Goal: Check status: Check status

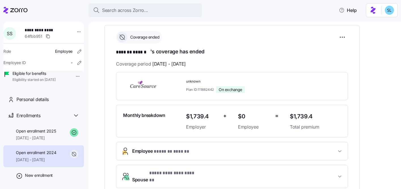
scroll to position [66, 0]
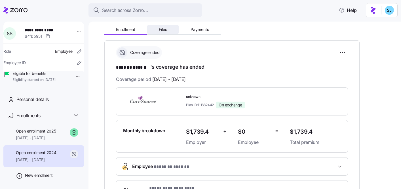
click at [168, 32] on button "Files" at bounding box center [163, 29] width 32 height 9
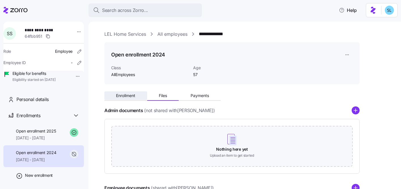
click at [124, 98] on button "Enrollment" at bounding box center [125, 95] width 43 height 9
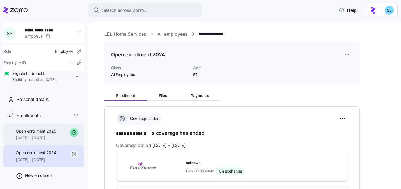
click at [25, 141] on span "01/01/2025 - 12/31/2025" at bounding box center [36, 138] width 40 height 6
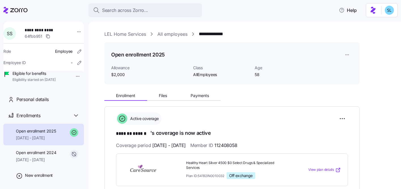
click at [167, 100] on div "Enrollment Files Payments" at bounding box center [162, 96] width 116 height 9
click at [168, 97] on button "Files" at bounding box center [163, 95] width 32 height 9
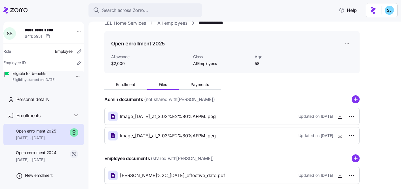
scroll to position [40, 0]
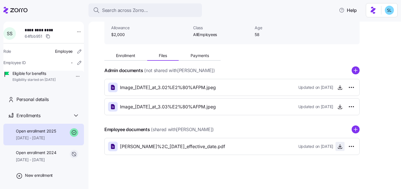
click at [344, 149] on span "button" at bounding box center [340, 146] width 9 height 9
click at [339, 148] on icon "button" at bounding box center [340, 147] width 6 height 6
click at [341, 108] on icon "button" at bounding box center [340, 107] width 6 height 6
click at [344, 89] on span "button" at bounding box center [340, 87] width 9 height 9
click at [342, 87] on icon "button" at bounding box center [340, 88] width 6 height 6
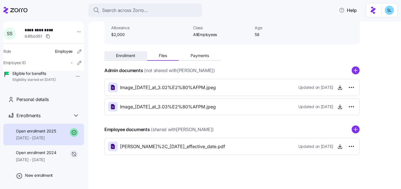
click at [121, 56] on span "Enrollment" at bounding box center [125, 56] width 19 height 4
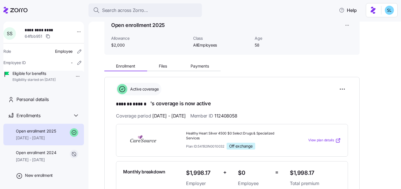
scroll to position [35, 0]
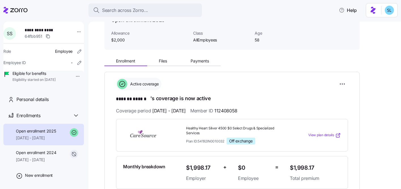
click at [238, 110] on span "112408058" at bounding box center [226, 110] width 23 height 7
copy span "112408058"
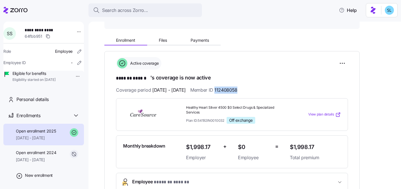
scroll to position [138, 0]
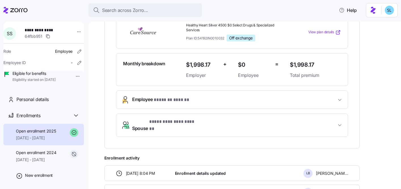
click at [163, 100] on span "* ******* ****** *" at bounding box center [172, 99] width 37 height 7
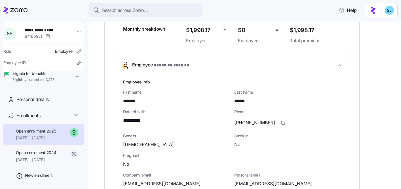
scroll to position [218, 0]
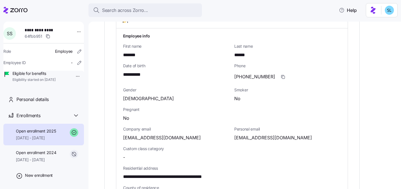
click at [131, 74] on span "**********" at bounding box center [134, 74] width 23 height 7
copy span "**"
click at [194, 177] on span "**********" at bounding box center [175, 176] width 105 height 7
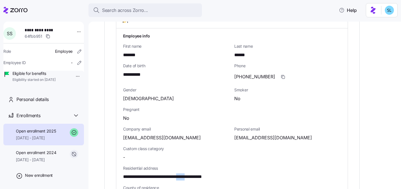
click at [194, 177] on span "**********" at bounding box center [175, 176] width 105 height 7
copy span "*****"
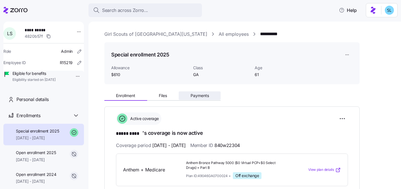
click at [193, 94] on span "Payments" at bounding box center [200, 96] width 18 height 4
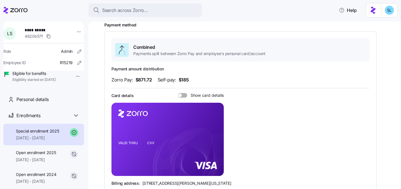
scroll to position [197, 0]
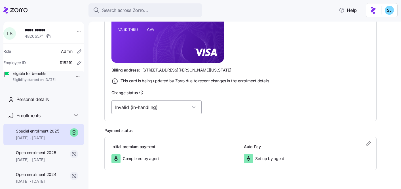
click at [150, 110] on input "Invalid (in-handling)" at bounding box center [157, 107] width 90 height 14
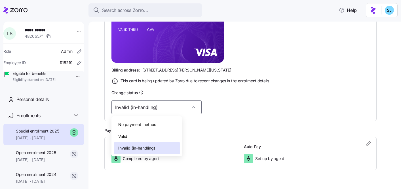
click at [154, 139] on div "Valid" at bounding box center [147, 137] width 66 height 12
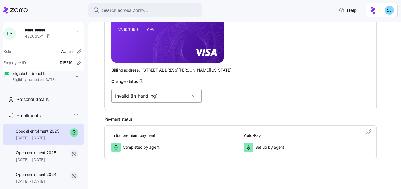
click at [167, 97] on input "Invalid (in-handling)" at bounding box center [157, 96] width 90 height 14
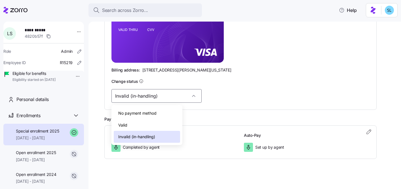
click at [163, 121] on div "Valid" at bounding box center [147, 125] width 66 height 12
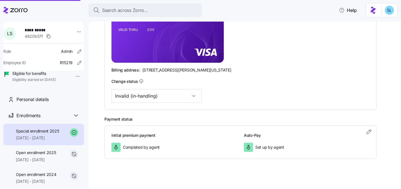
type input "Valid"
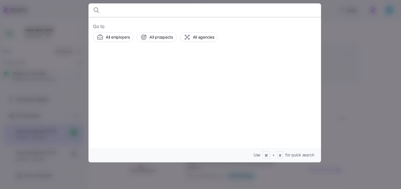
scroll to position [218, 0]
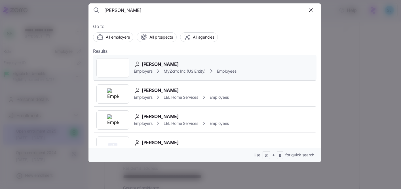
type input "[PERSON_NAME]"
click at [159, 57] on div "Amy Mechaelsen Employers MyZorro Inc (US Entity) Employees" at bounding box center [205, 68] width 224 height 26
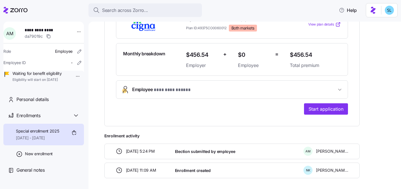
scroll to position [147, 0]
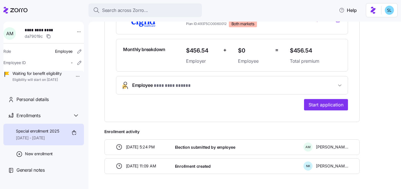
click at [156, 90] on button "**********" at bounding box center [232, 85] width 232 height 18
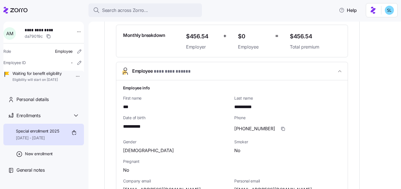
scroll to position [163, 0]
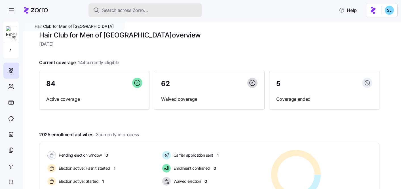
click at [190, 7] on div "Search across Zorro..." at bounding box center [145, 10] width 104 height 7
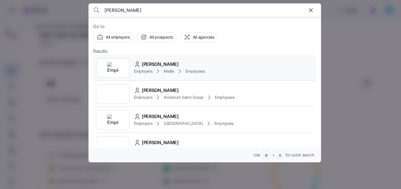
type input "[PERSON_NAME]"
click at [169, 64] on div "Angel Cruz" at bounding box center [169, 64] width 71 height 7
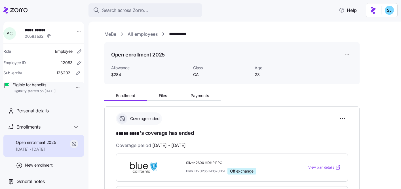
click at [233, 14] on div "Search across Zorro... Help" at bounding box center [200, 10] width 394 height 16
